Goal: Task Accomplishment & Management: Complete application form

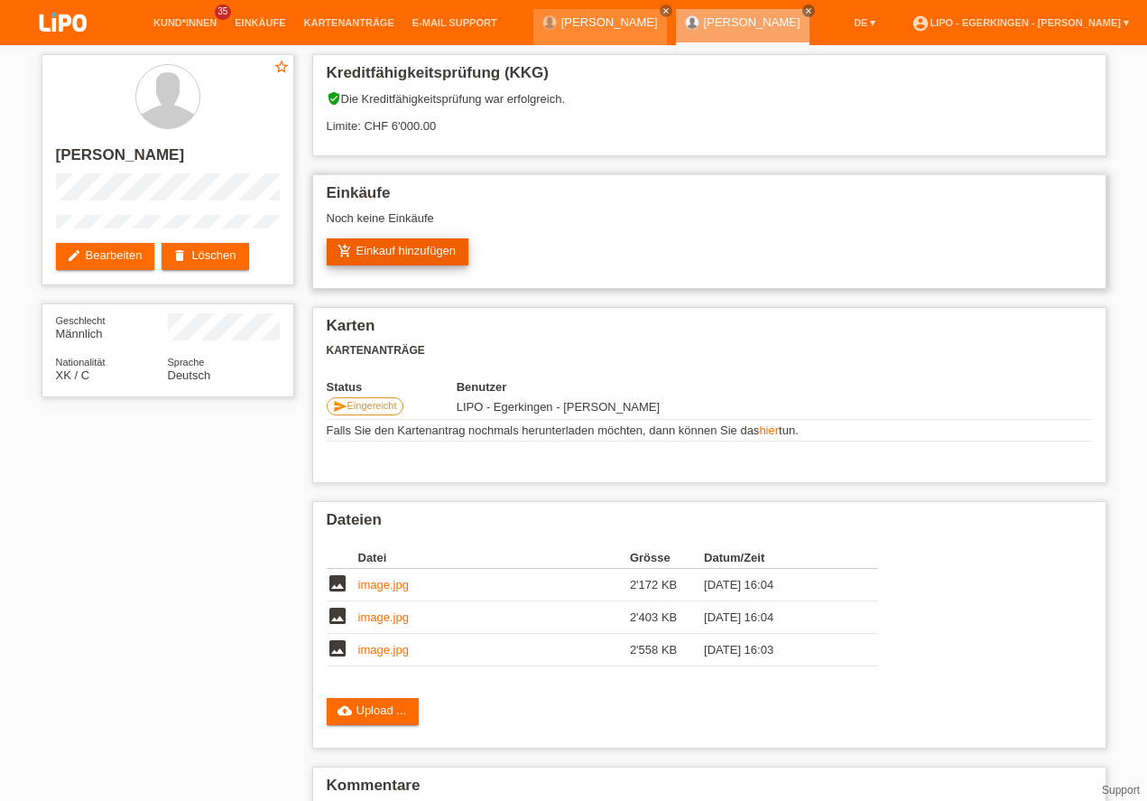
click at [393, 250] on link "add_shopping_cart Einkauf hinzufügen" at bounding box center [398, 251] width 143 height 27
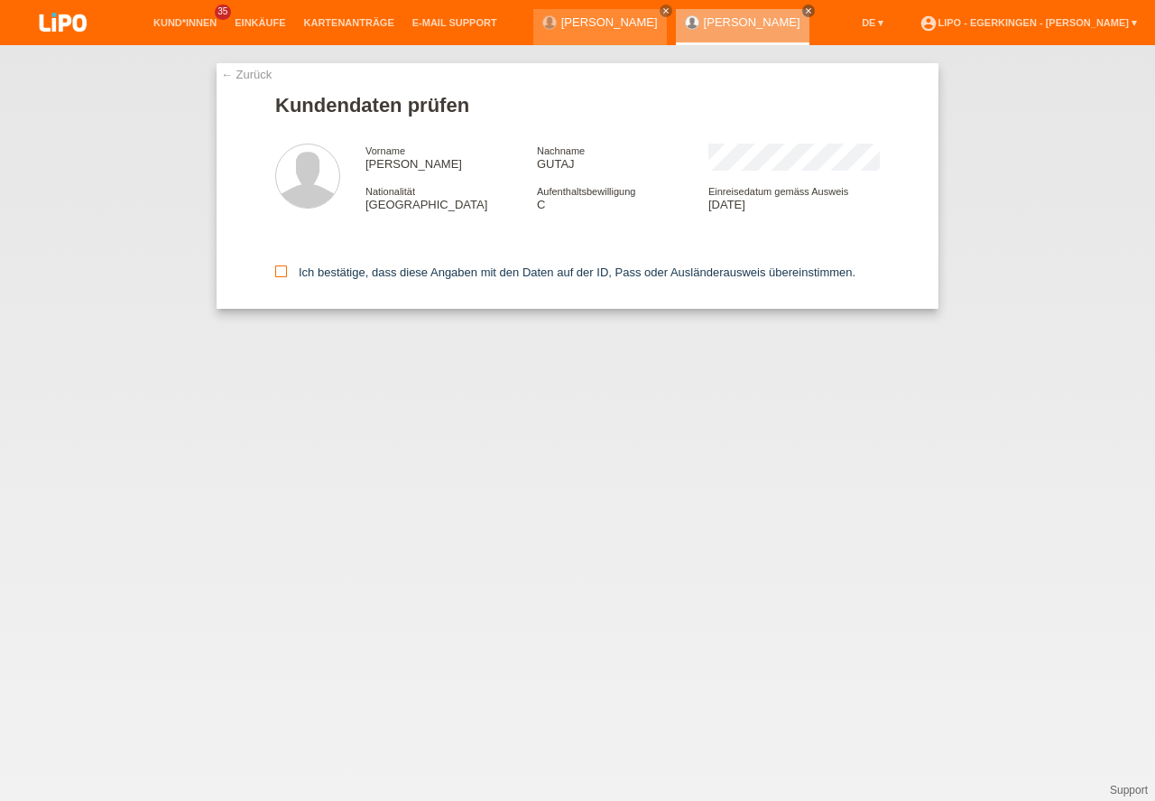
click at [280, 273] on icon at bounding box center [281, 271] width 12 height 12
click at [280, 273] on input "Ich bestätige, dass diese Angaben mit den Daten auf der ID, Pass oder Ausländer…" at bounding box center [281, 271] width 12 height 12
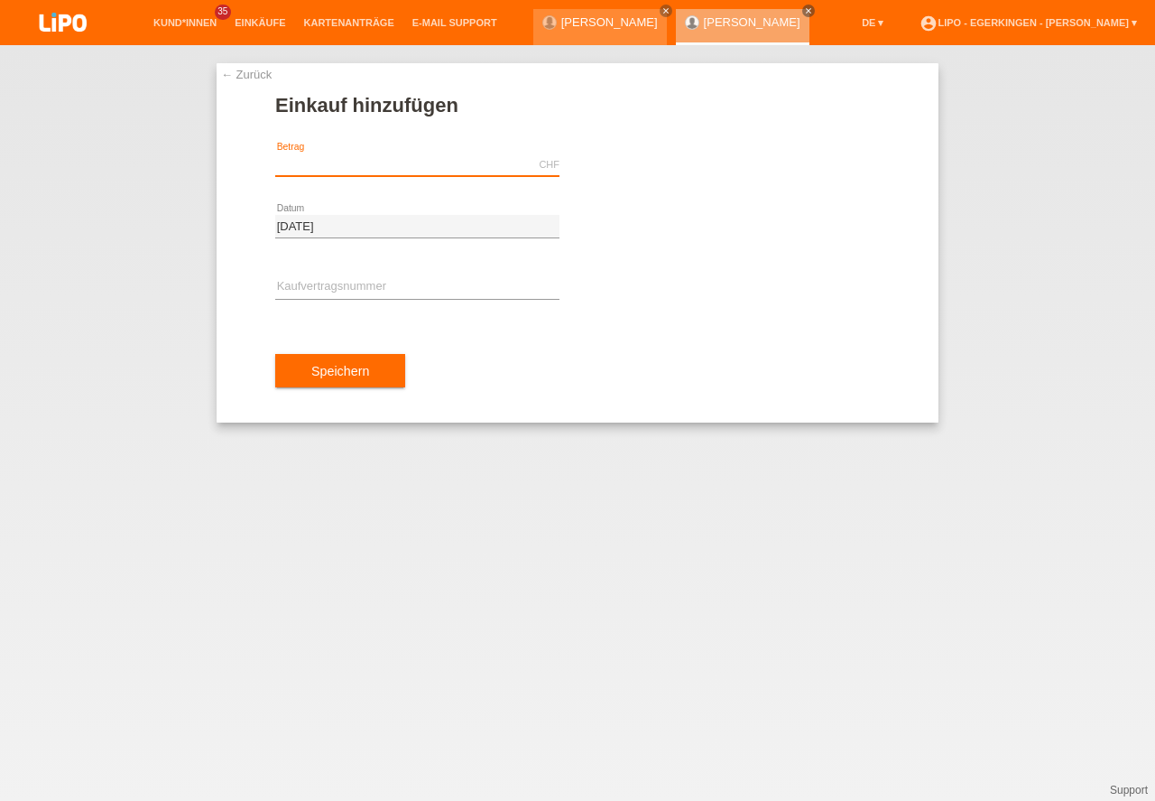
click at [329, 157] on input "text" at bounding box center [417, 164] width 284 height 23
type input "1644.80"
click at [310, 283] on input "text" at bounding box center [417, 287] width 284 height 23
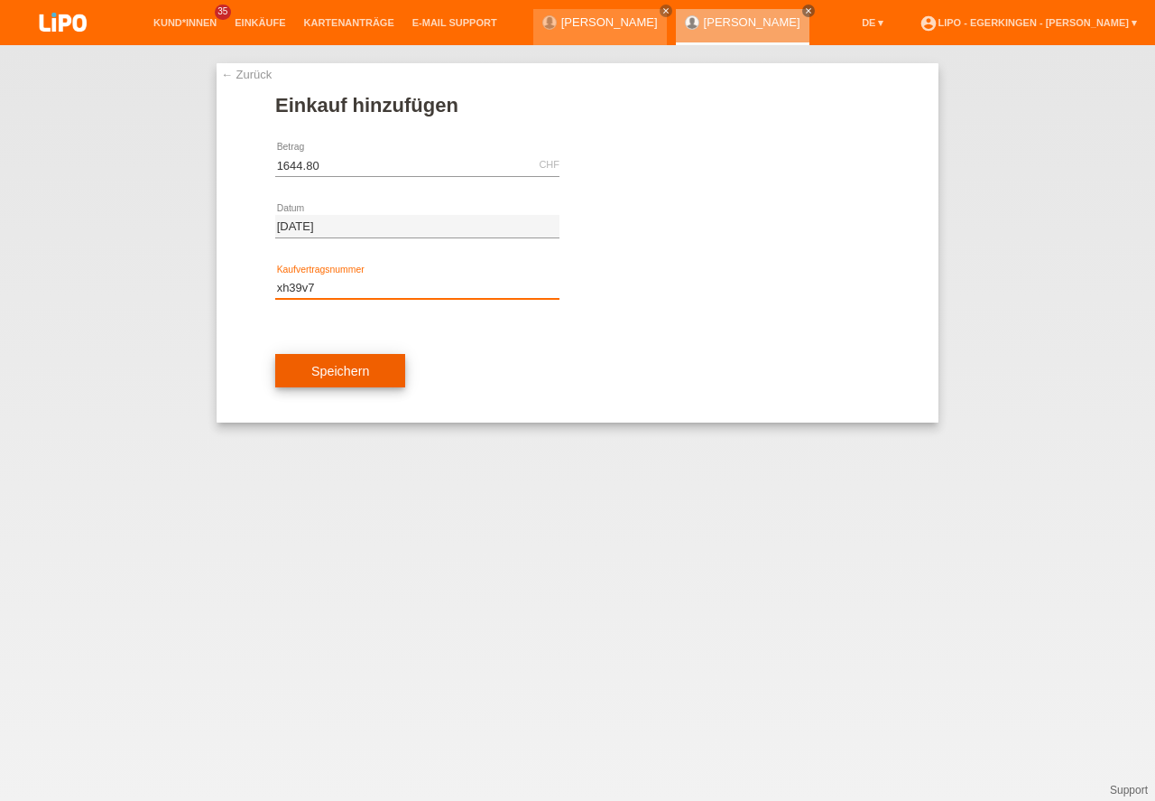
type input "xh39v7"
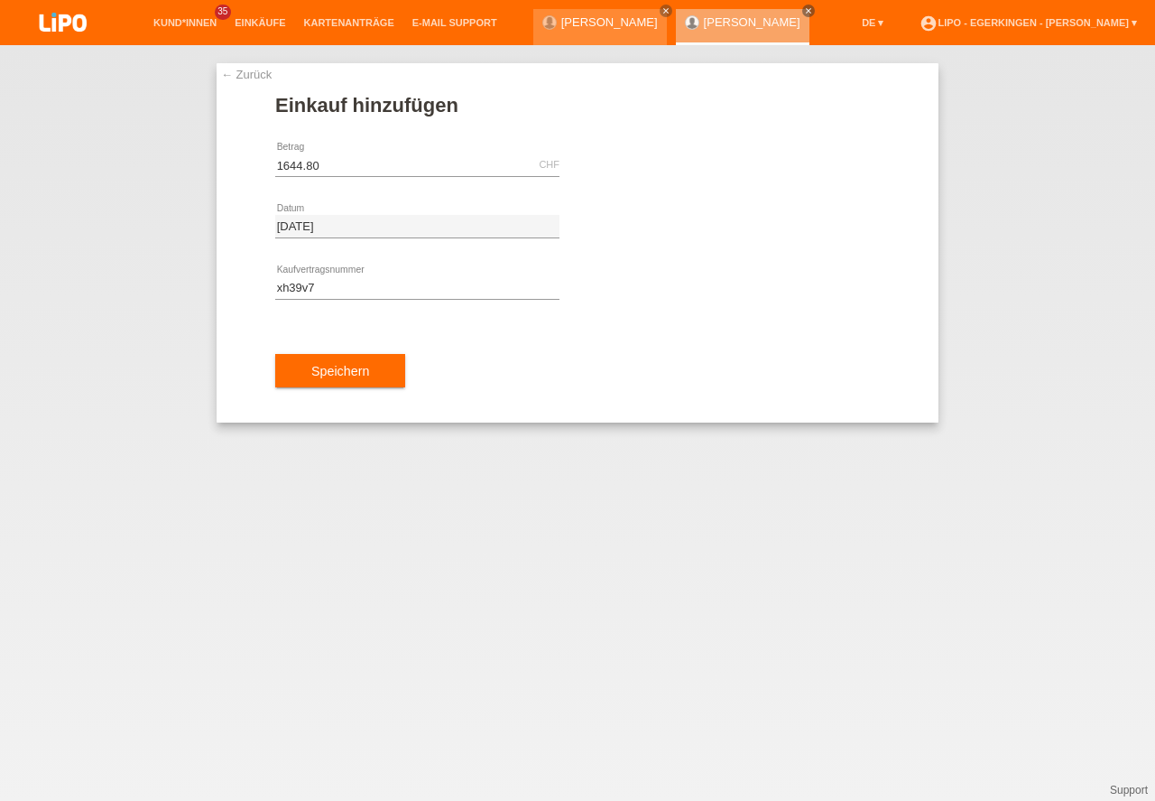
click at [341, 366] on button "Speichern" at bounding box center [340, 371] width 130 height 34
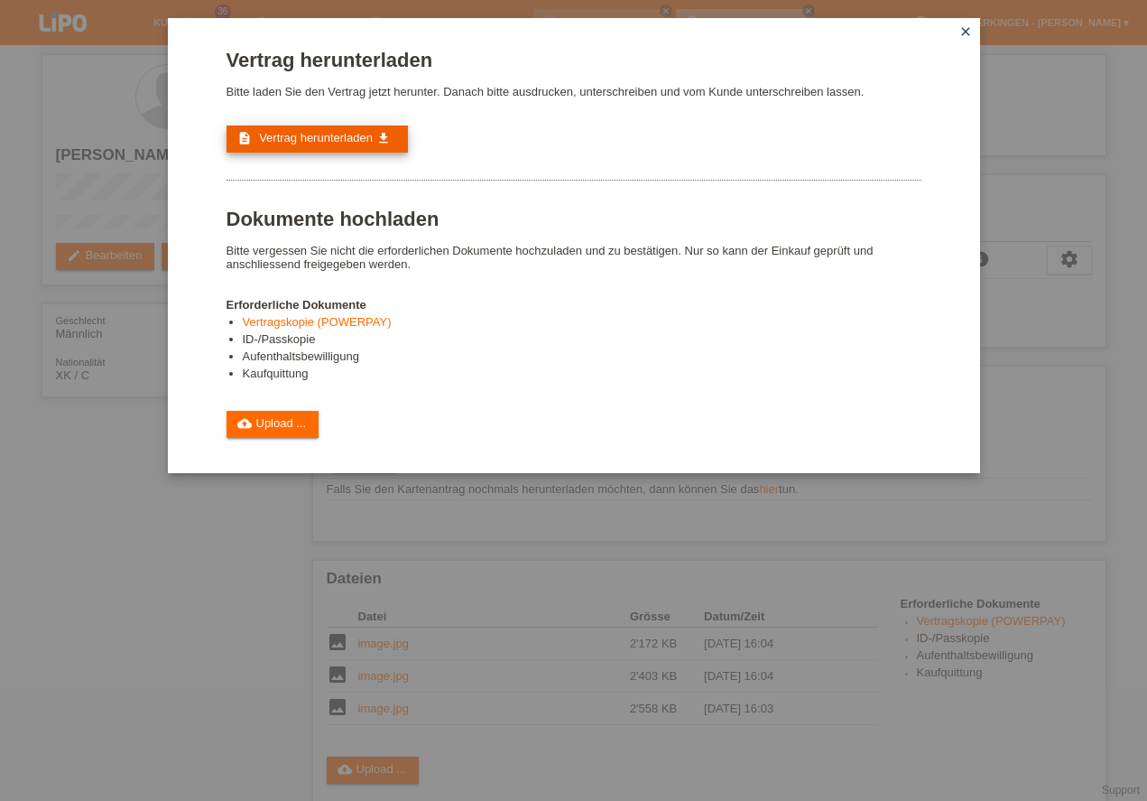
click at [283, 138] on span "Vertrag herunterladen" at bounding box center [316, 138] width 114 height 14
click at [252, 423] on link "cloud_upload Upload ..." at bounding box center [273, 424] width 93 height 27
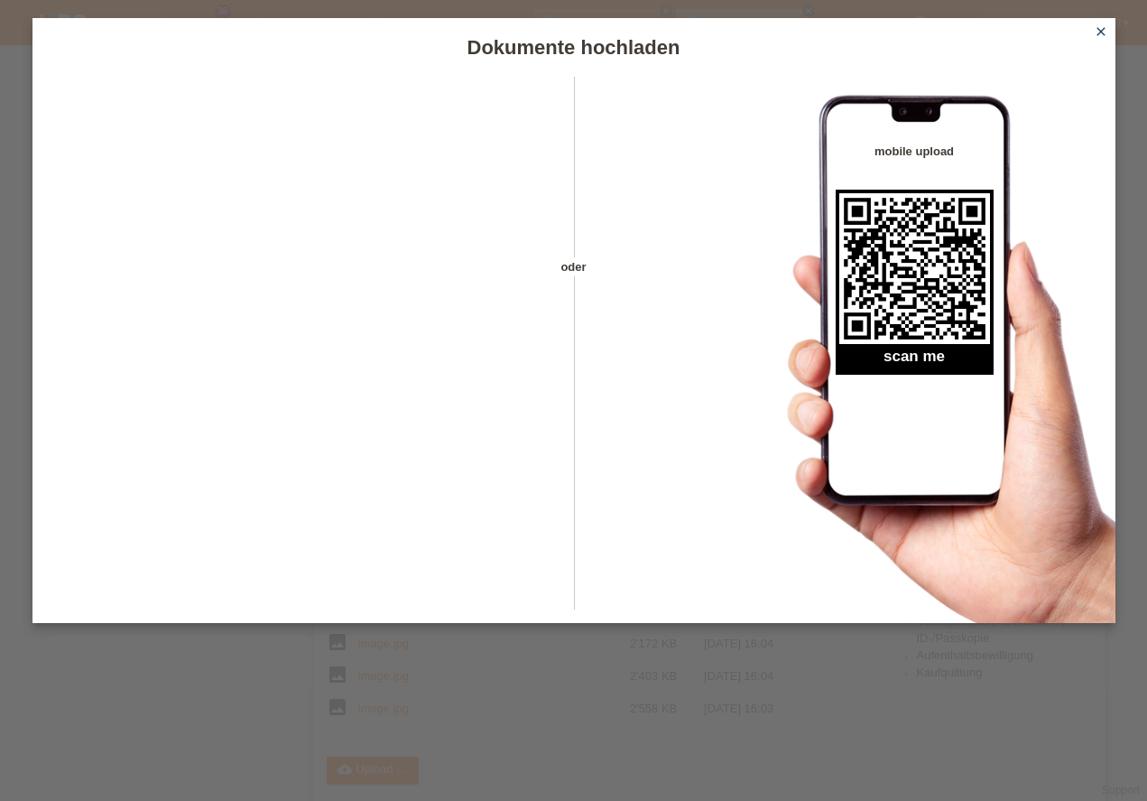
click at [1107, 30] on icon "close" at bounding box center [1101, 31] width 14 height 14
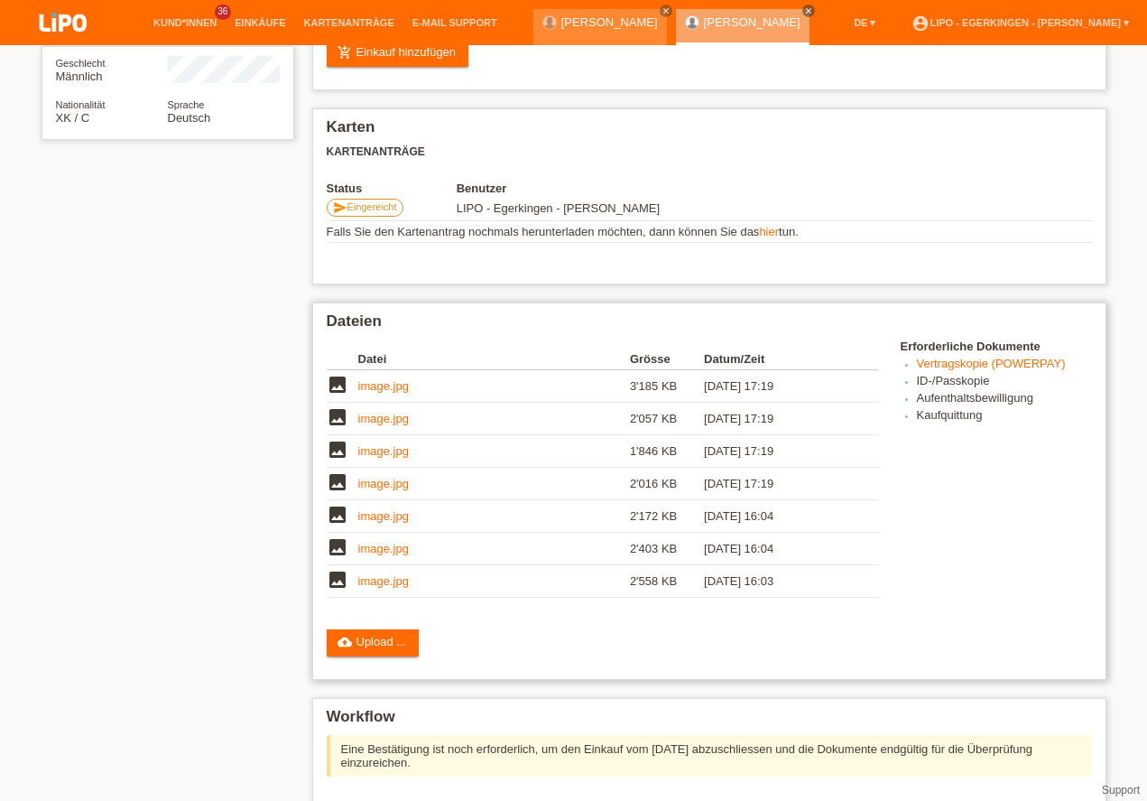
scroll to position [454, 0]
click at [367, 800] on span "erledigt" at bounding box center [378, 817] width 39 height 14
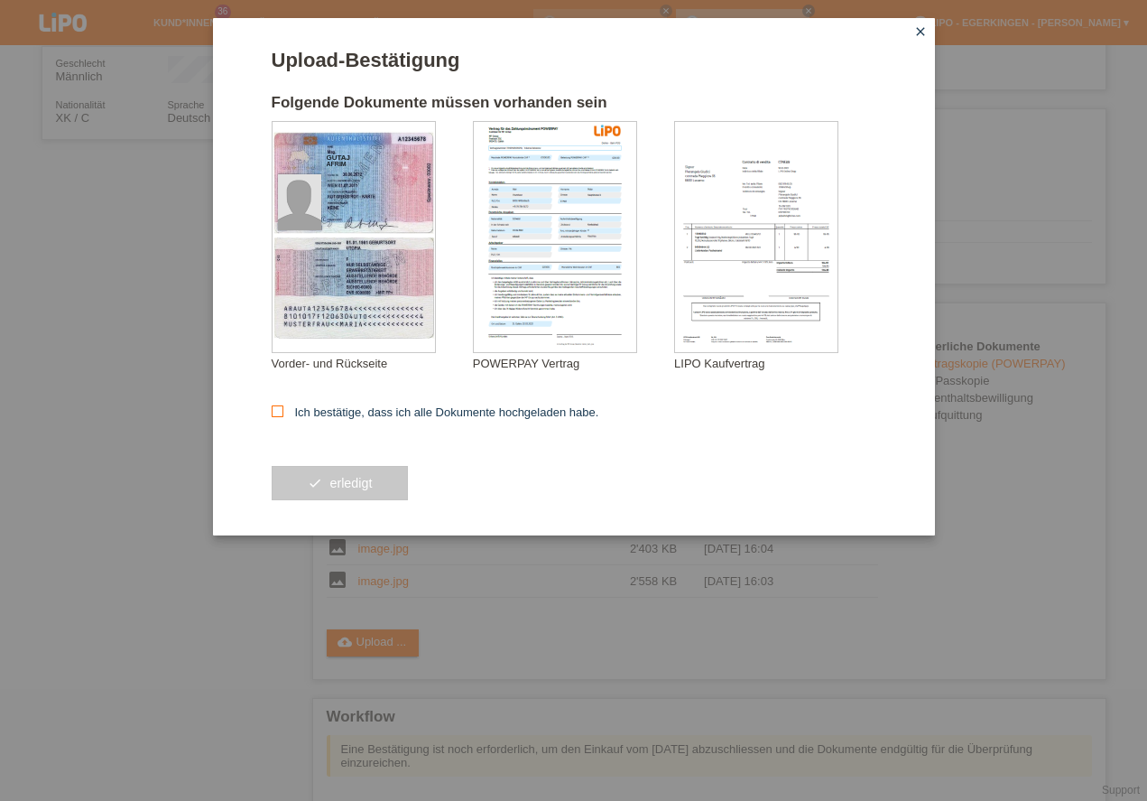
click at [279, 411] on icon at bounding box center [278, 411] width 12 height 12
click at [279, 411] on input "Ich bestätige, dass ich alle Dokumente hochgeladen habe." at bounding box center [278, 411] width 12 height 12
checkbox input "true"
click at [343, 479] on button "check erledigt" at bounding box center [340, 483] width 137 height 34
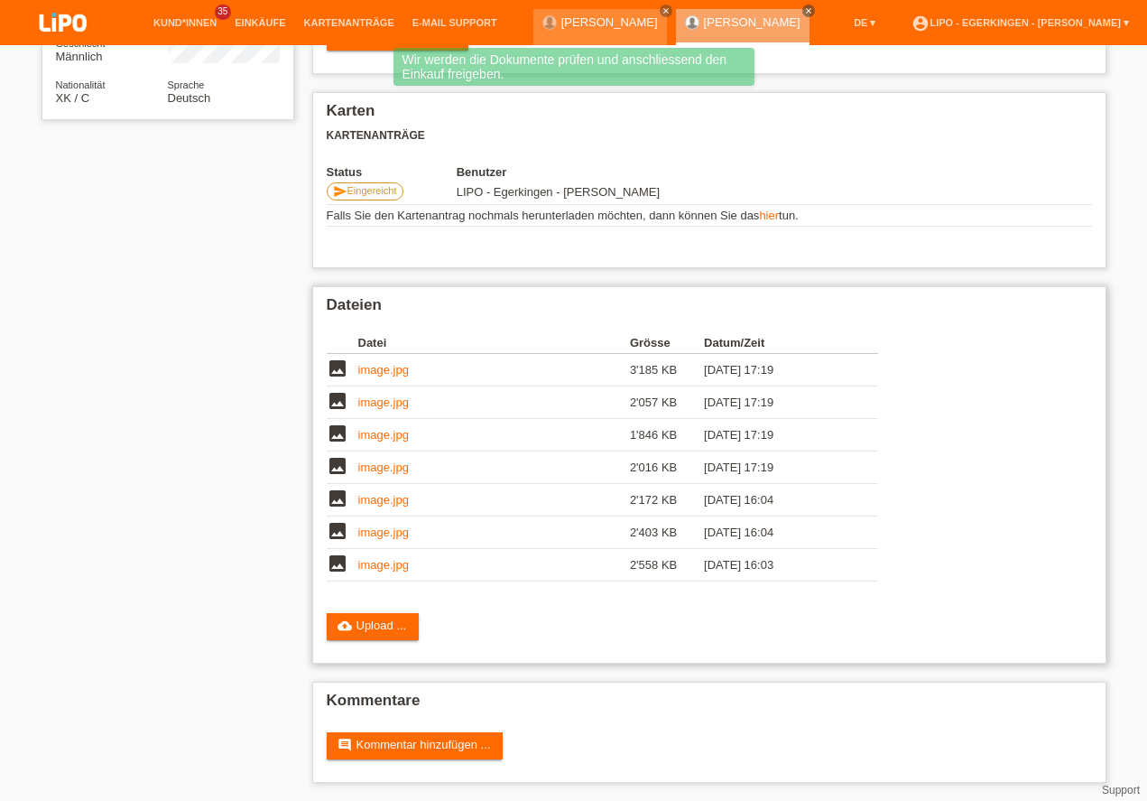
scroll to position [226, 0]
